Goal: Navigation & Orientation: Find specific page/section

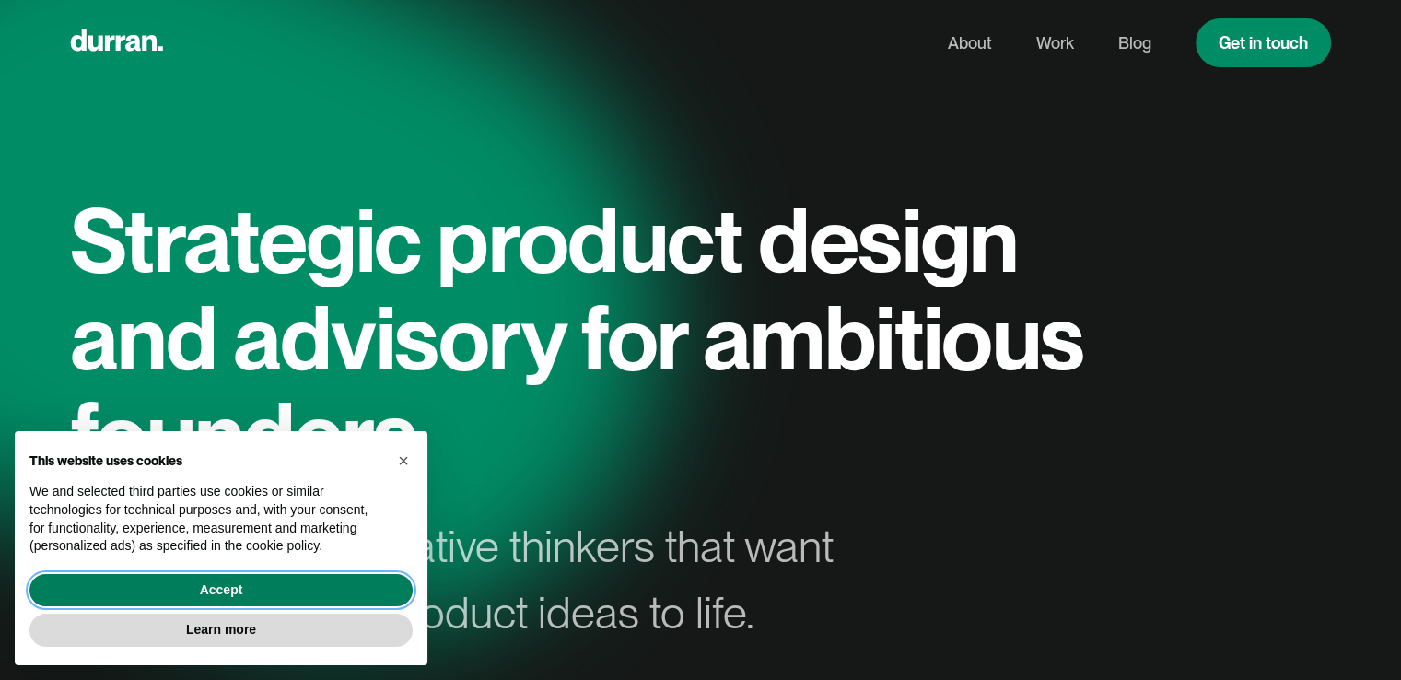
click at [241, 579] on button "Accept" at bounding box center [220, 590] width 383 height 33
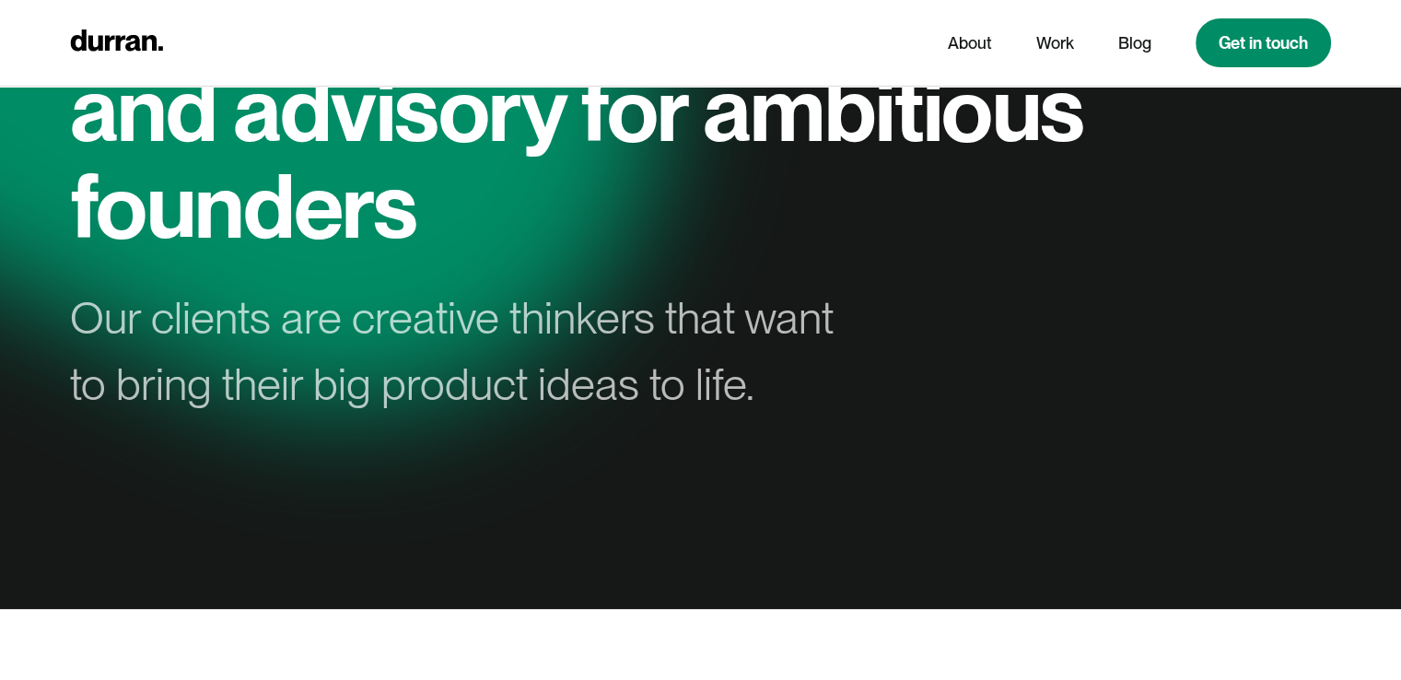
scroll to position [461, 0]
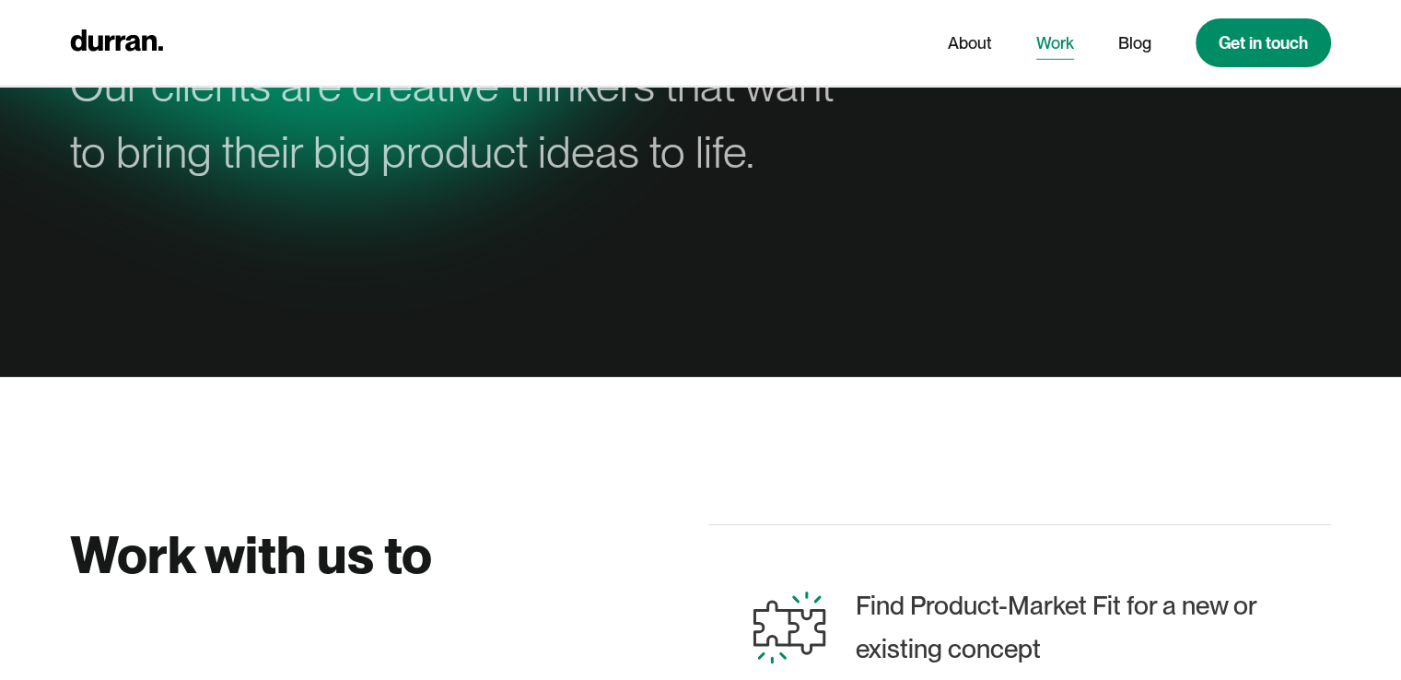
click at [1049, 38] on link "Work" at bounding box center [1055, 43] width 38 height 35
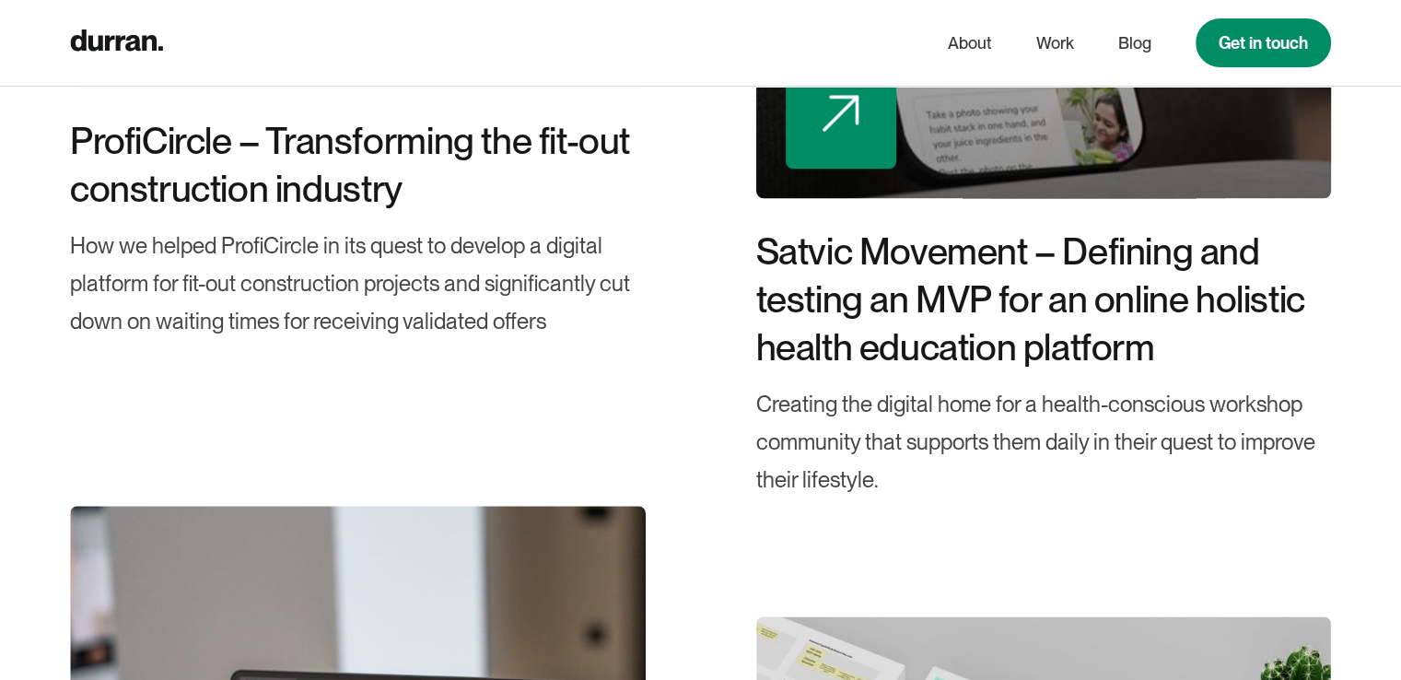
scroll to position [2672, 0]
